Goal: Navigation & Orientation: Find specific page/section

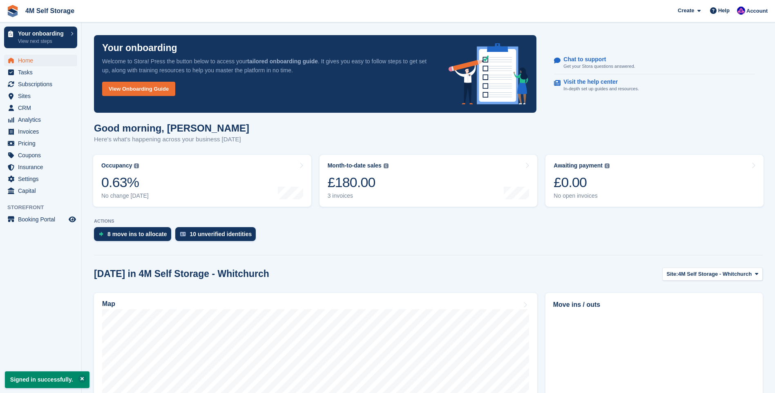
scroll to position [82, 0]
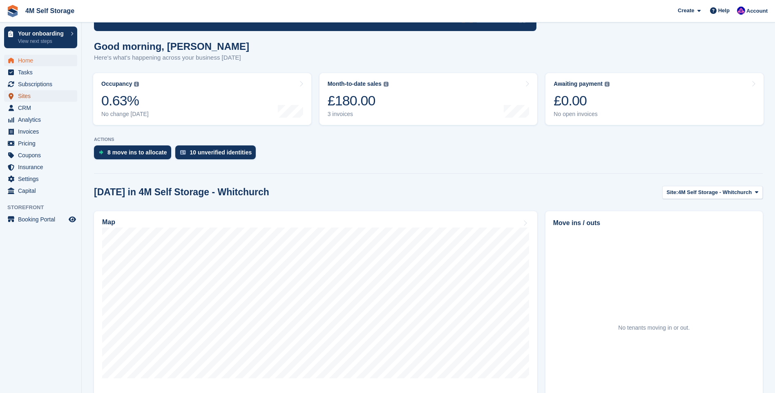
click at [22, 94] on span "Sites" at bounding box center [42, 95] width 49 height 11
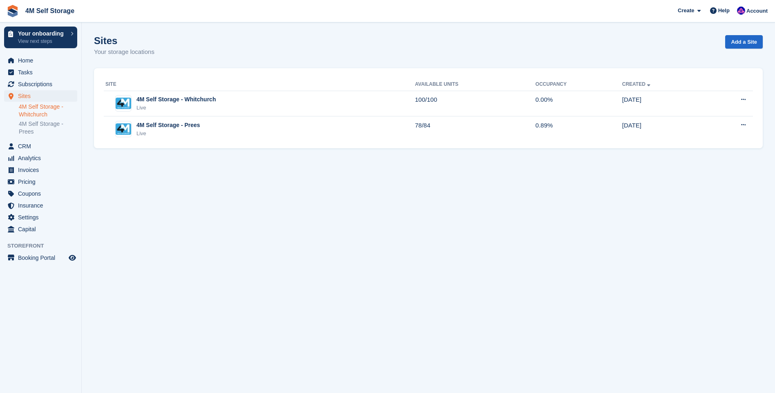
click at [47, 110] on link "4M Self Storage - Whitchurch" at bounding box center [48, 111] width 58 height 16
